Goal: Transaction & Acquisition: Book appointment/travel/reservation

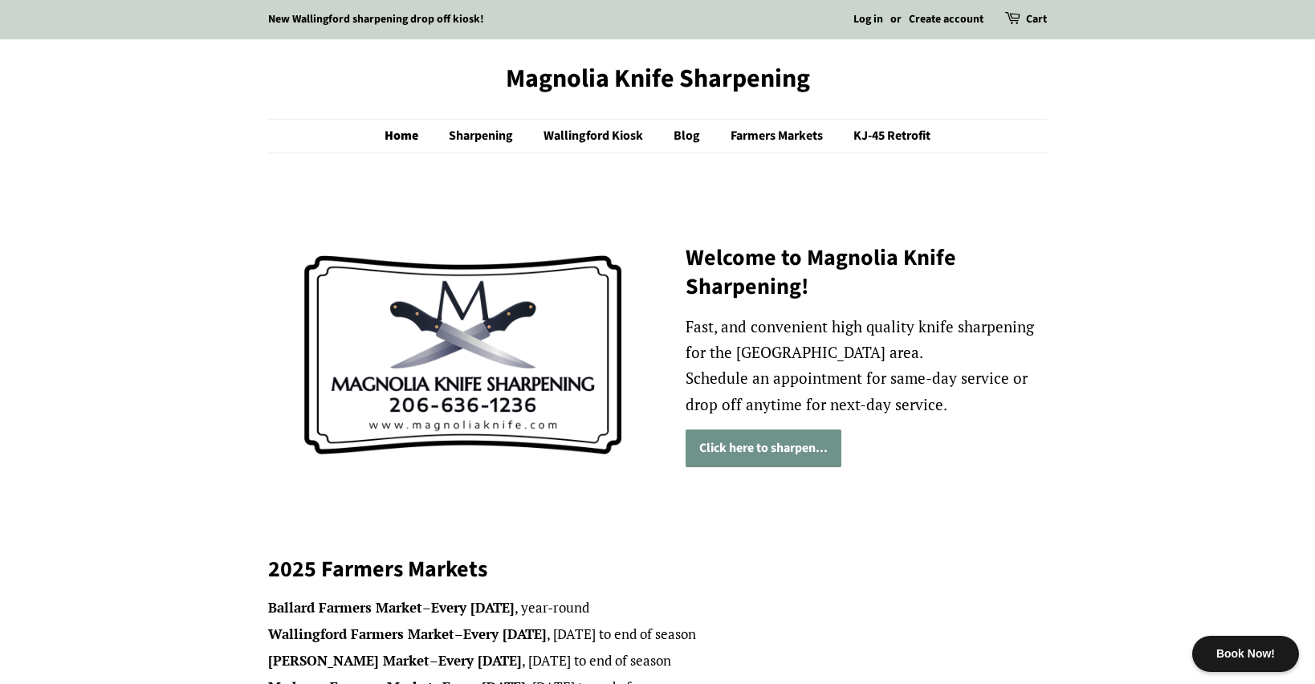
click at [795, 456] on link "Click here to sharpen..." at bounding box center [763, 448] width 156 height 38
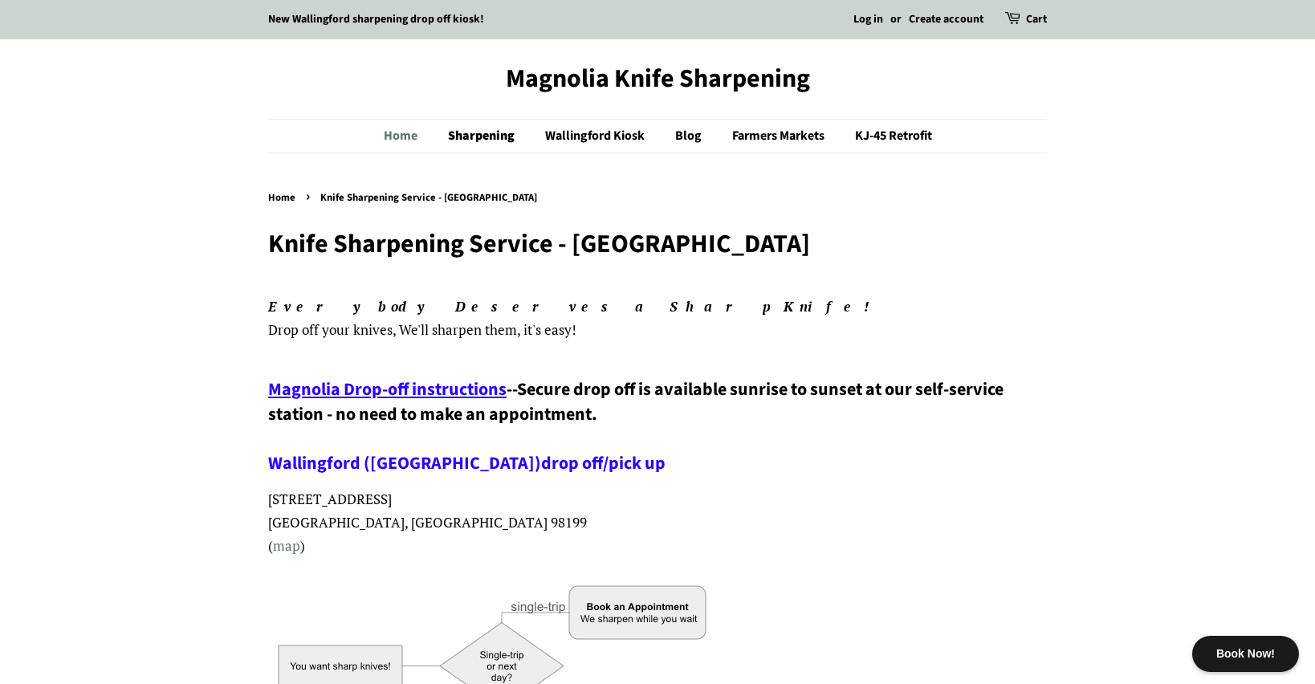
click at [389, 130] on link "Home" at bounding box center [409, 136] width 50 height 33
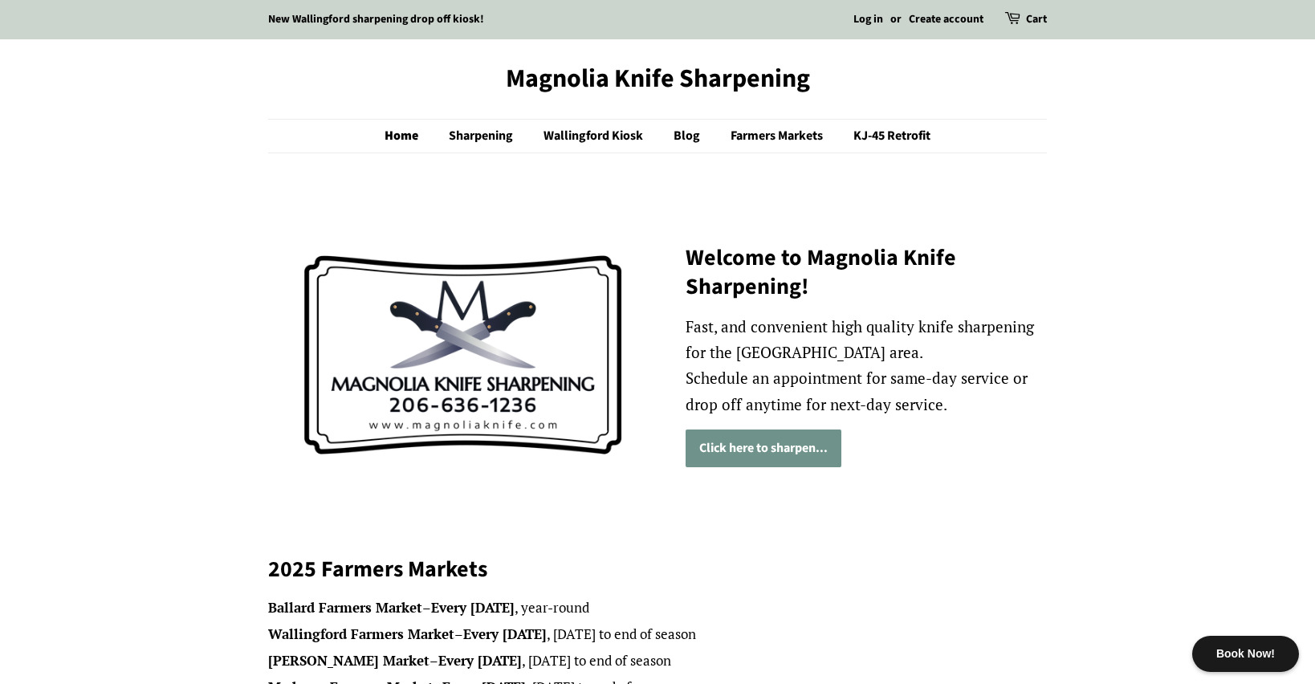
scroll to position [-6, 1]
click at [750, 446] on link "Click here to sharpen..." at bounding box center [763, 448] width 156 height 38
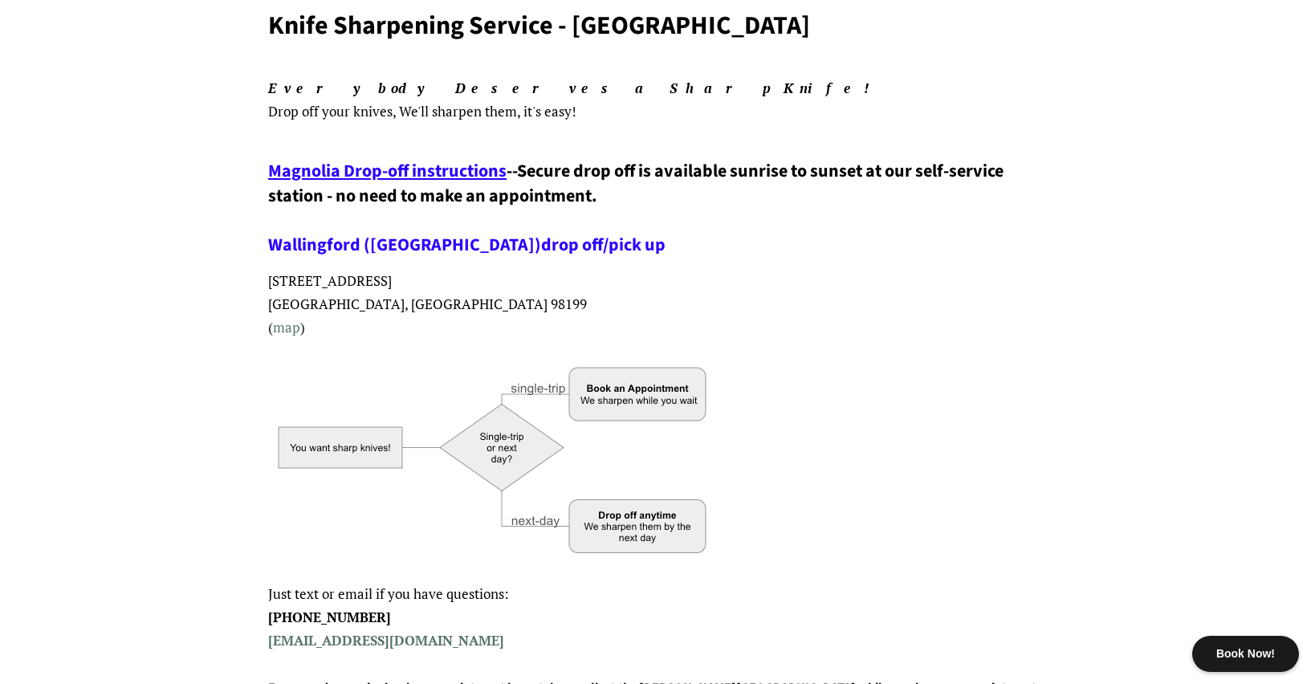
scroll to position [205, 0]
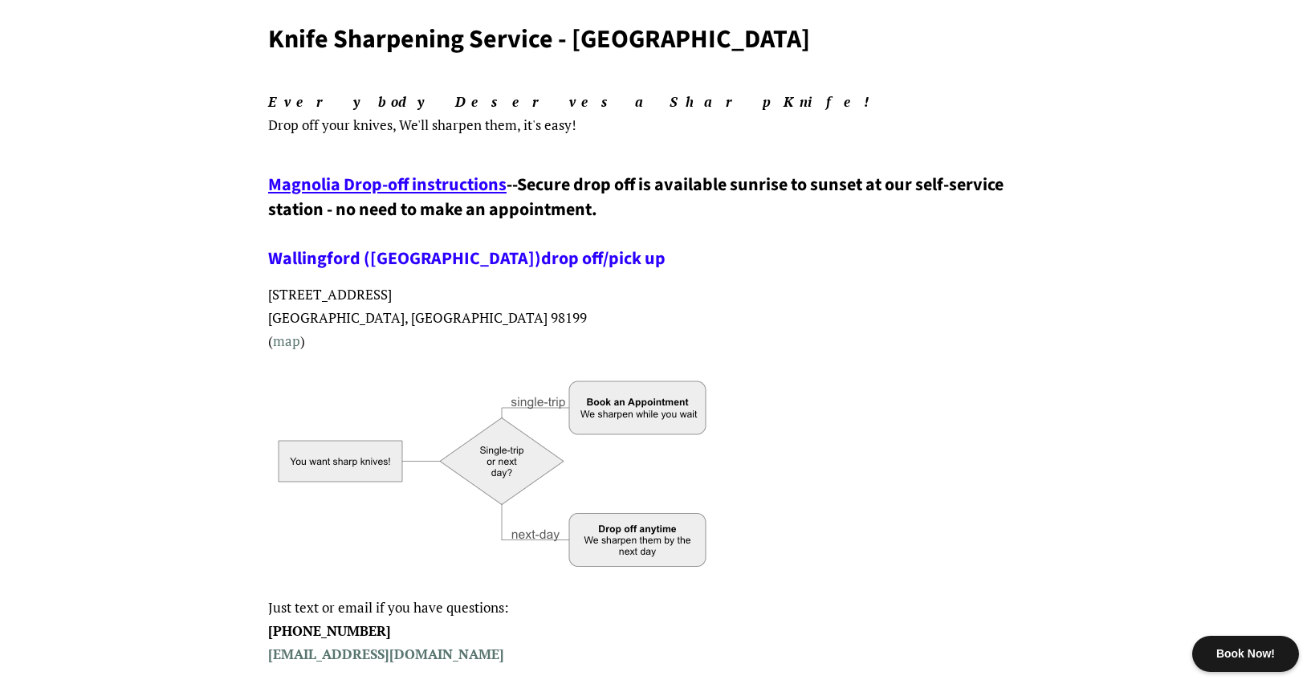
click at [456, 185] on span "Magnolia Drop-off instructions" at bounding box center [387, 185] width 238 height 26
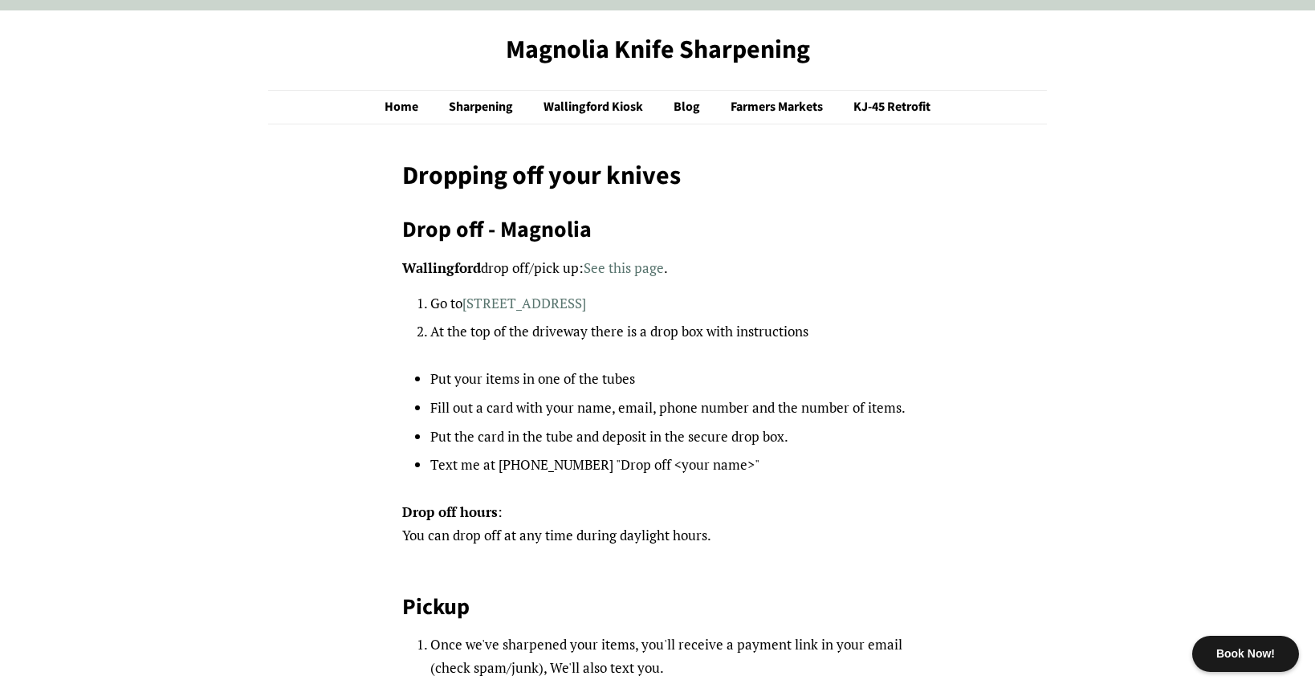
scroll to position [30, 0]
click at [586, 300] on link "3501 W. Commodore Way, Seattle Wa 98199" at bounding box center [524, 302] width 124 height 18
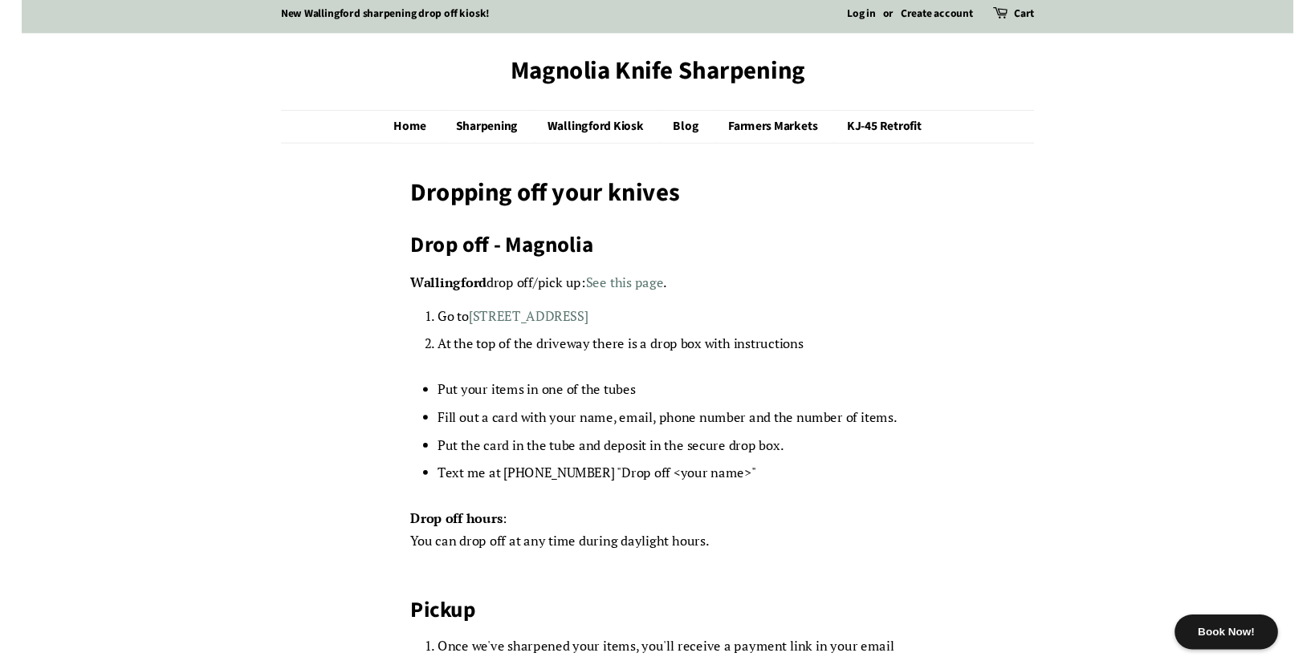
scroll to position [9, 0]
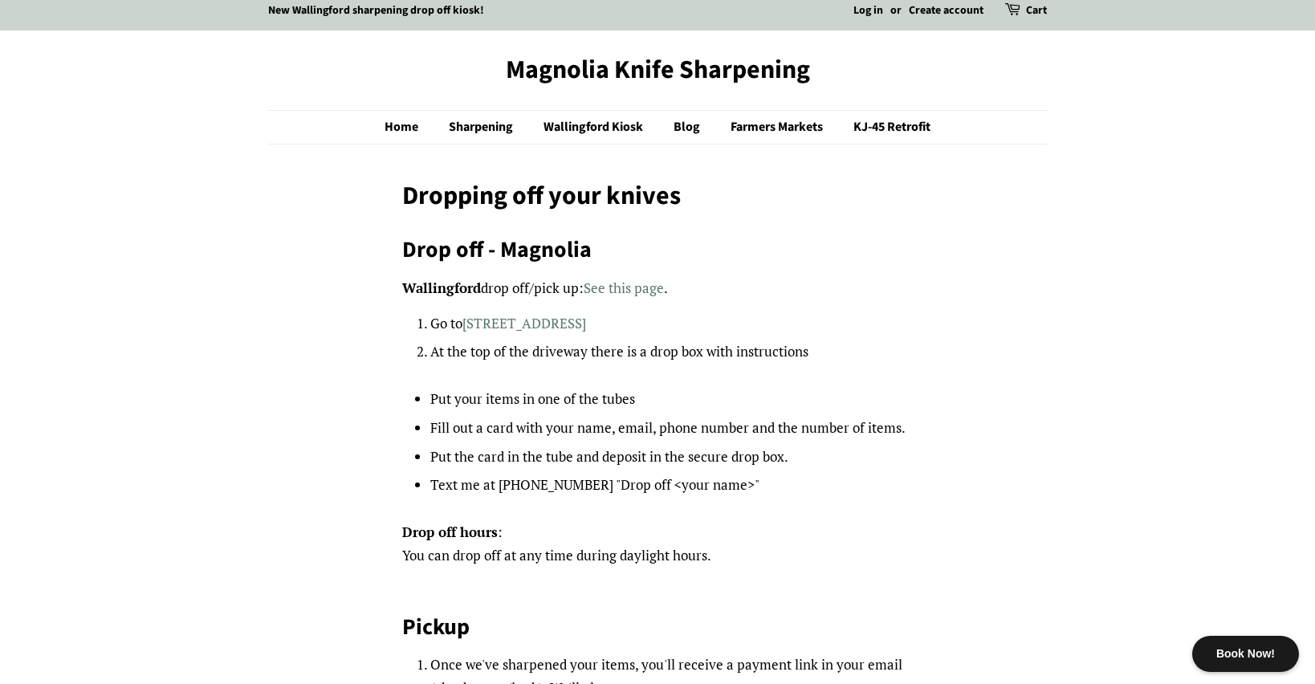
click at [1242, 650] on div "Book Now!" at bounding box center [1245, 654] width 107 height 36
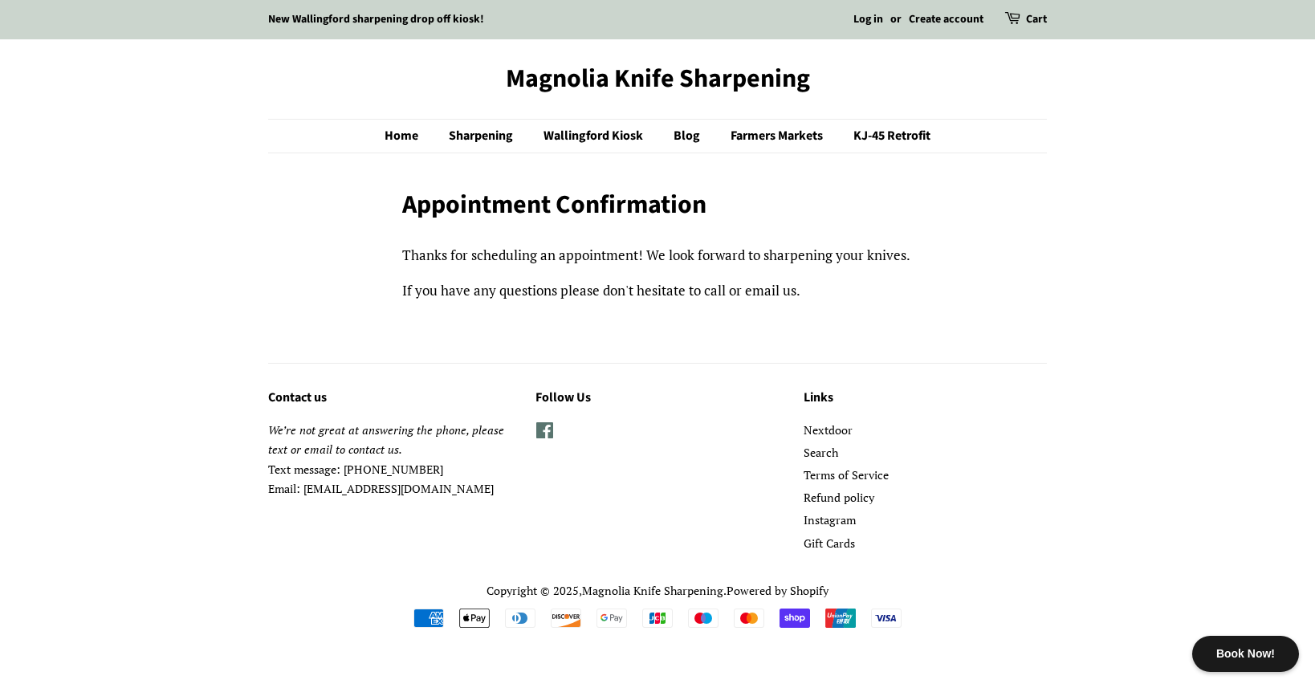
scroll to position [0, 1]
